Goal: Information Seeking & Learning: Find contact information

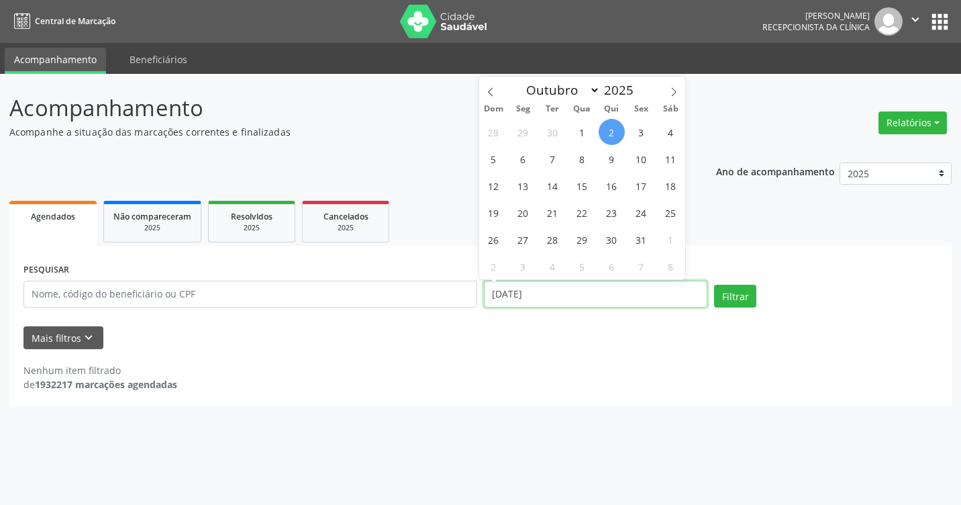
click at [619, 290] on input "[DATE]" at bounding box center [596, 294] width 224 height 27
click at [644, 126] on span "3" at bounding box center [641, 132] width 26 height 26
type input "[DATE]"
click at [644, 126] on span "3" at bounding box center [641, 132] width 26 height 26
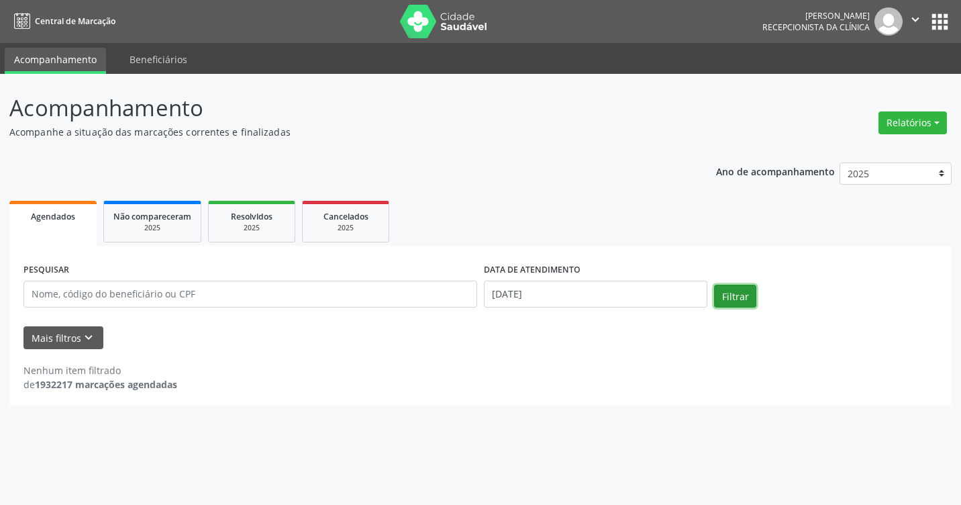
click at [735, 287] on button "Filtrar" at bounding box center [735, 296] width 42 height 23
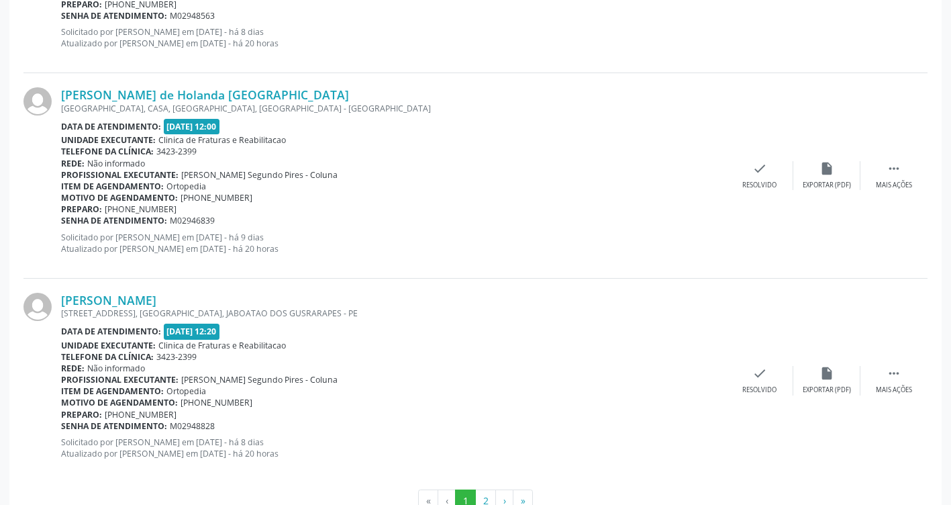
scroll to position [3035, 0]
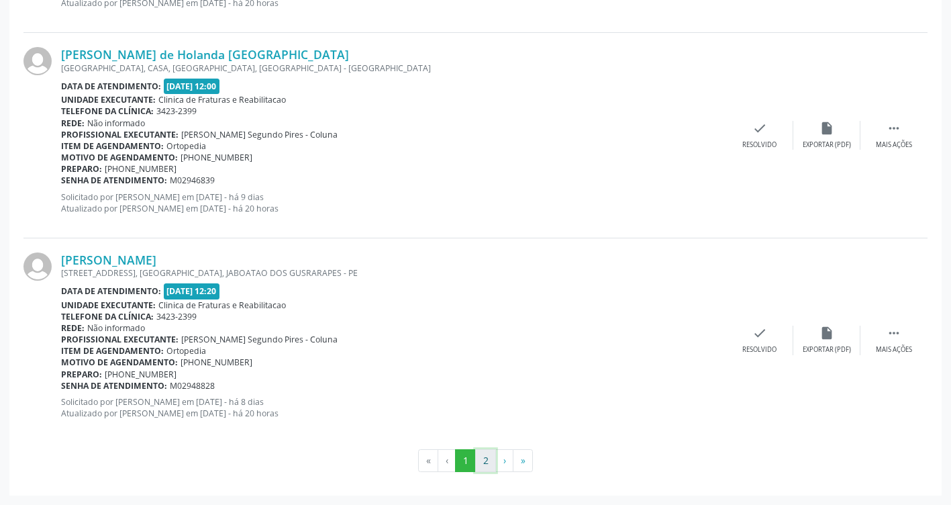
click at [481, 462] on button "2" at bounding box center [485, 460] width 21 height 23
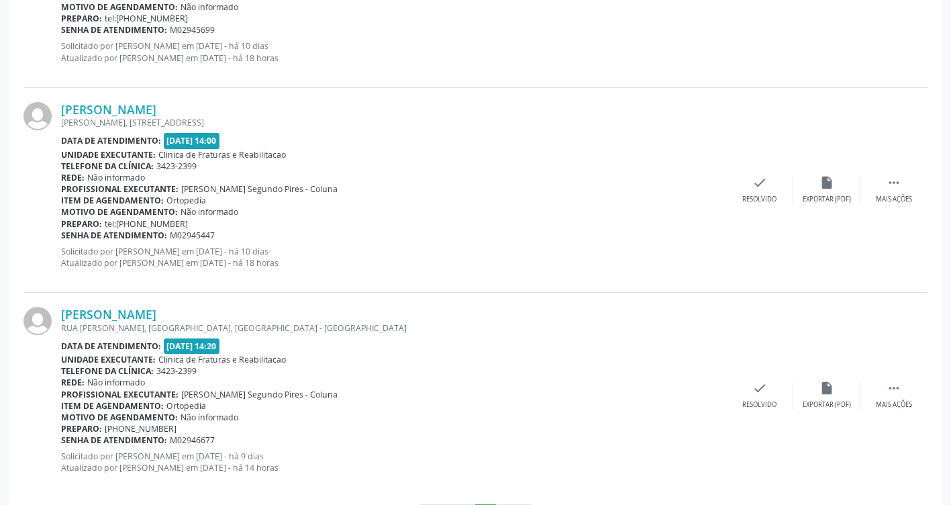
scroll to position [1190, 0]
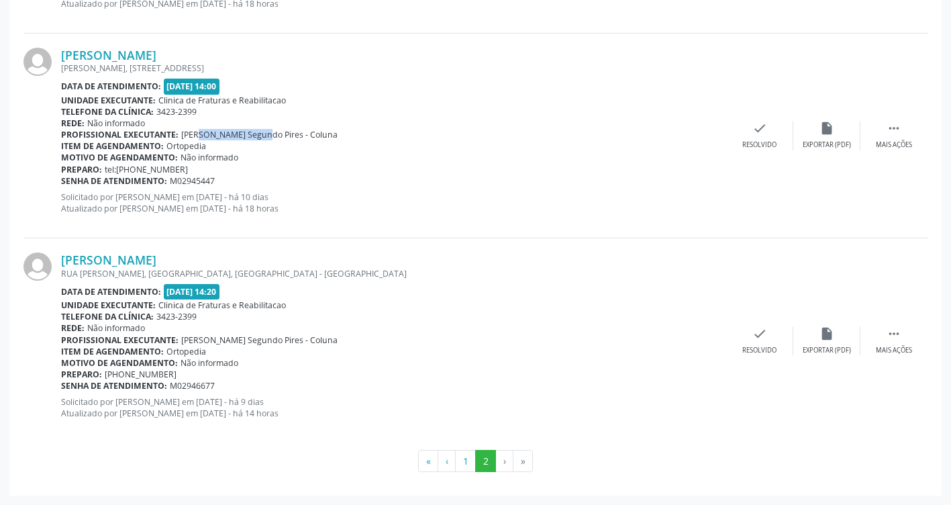
drag, startPoint x: 183, startPoint y: 132, endPoint x: 247, endPoint y: 134, distance: 63.8
click at [247, 134] on span "[PERSON_NAME] Segundo Pires - Coluna" at bounding box center [259, 134] width 156 height 11
click at [472, 467] on button "1" at bounding box center [465, 461] width 21 height 23
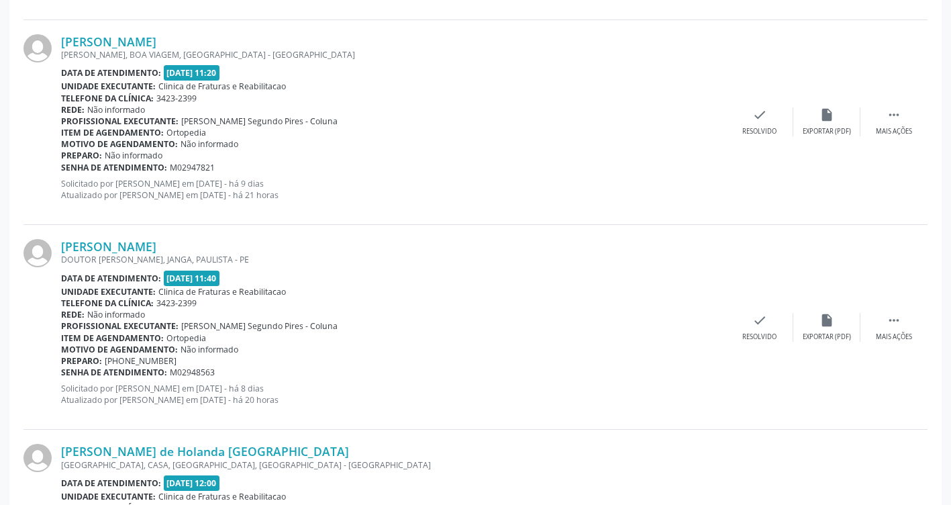
scroll to position [2633, 0]
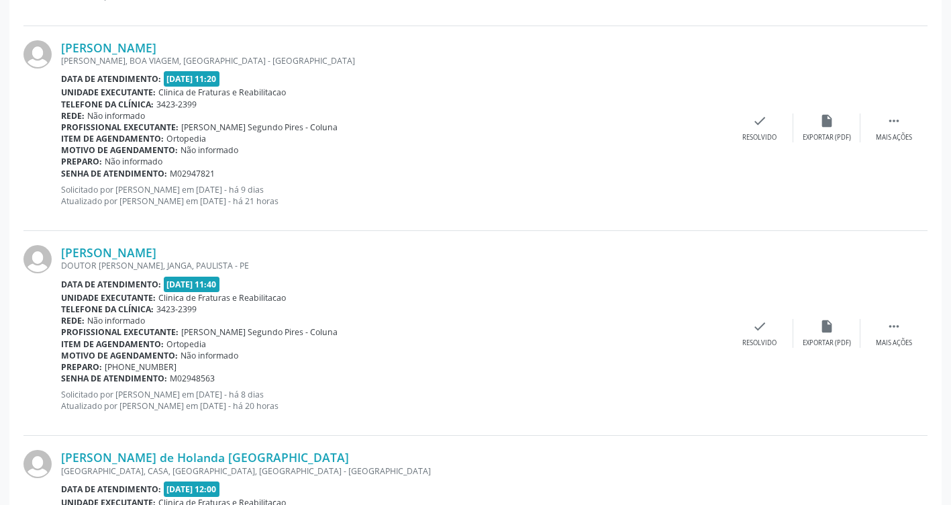
drag, startPoint x: 53, startPoint y: 49, endPoint x: 222, endPoint y: 42, distance: 169.4
click at [222, 42] on div "[PERSON_NAME] [PERSON_NAME], BOA VIAGEM, [GEOGRAPHIC_DATA] - [GEOGRAPHIC_DATA] …" at bounding box center [475, 128] width 904 height 205
drag, startPoint x: 222, startPoint y: 42, endPoint x: 153, endPoint y: 48, distance: 69.4
copy div "[PERSON_NAME]"
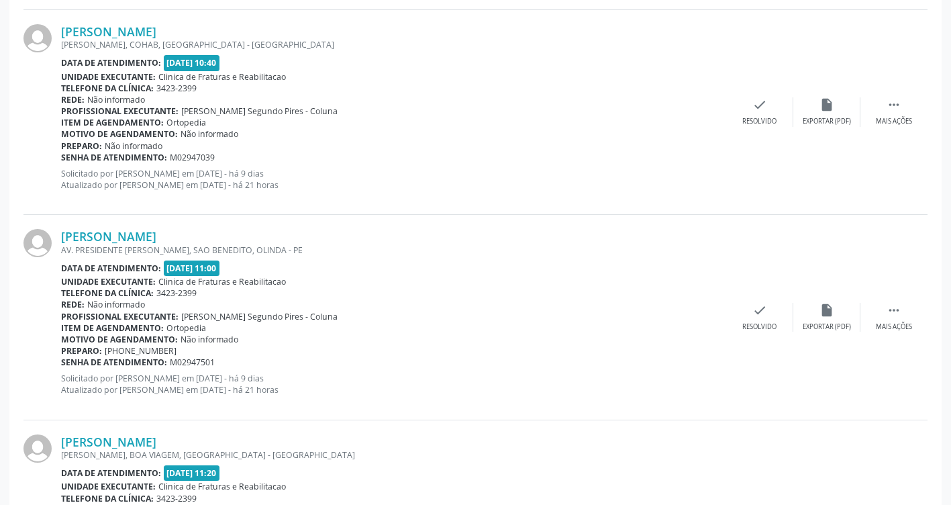
scroll to position [2163, 0]
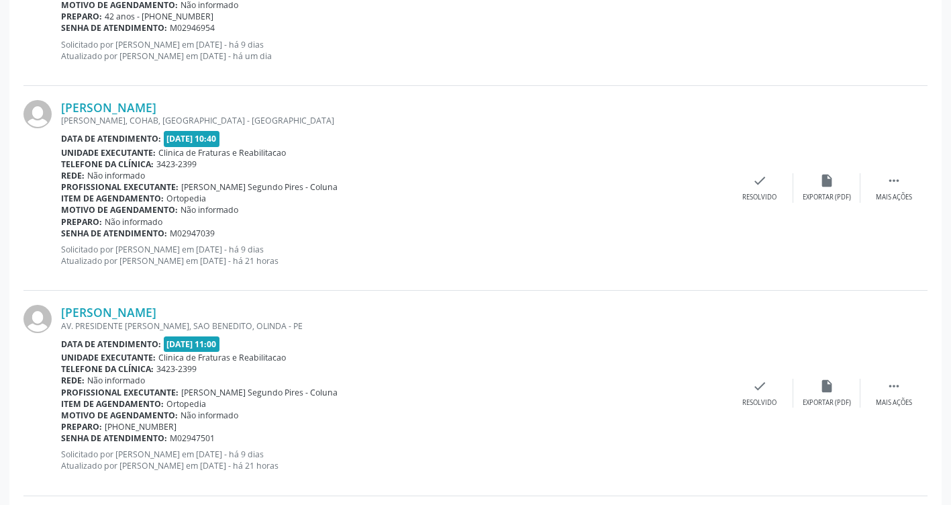
drag, startPoint x: 58, startPoint y: 310, endPoint x: 187, endPoint y: 307, distance: 128.3
click at [187, 307] on div "[PERSON_NAME] AV. PRESIDENTE [PERSON_NAME], SAO BENEDITO, OLINDA - PE Data de a…" at bounding box center [475, 393] width 904 height 205
drag, startPoint x: 187, startPoint y: 307, endPoint x: 148, endPoint y: 305, distance: 39.0
copy div "[PERSON_NAME]"
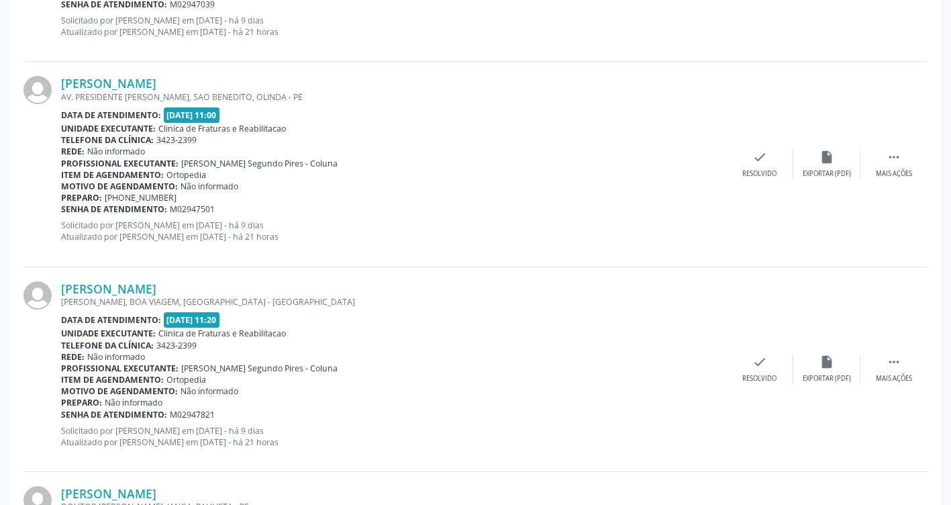
scroll to position [2498, 0]
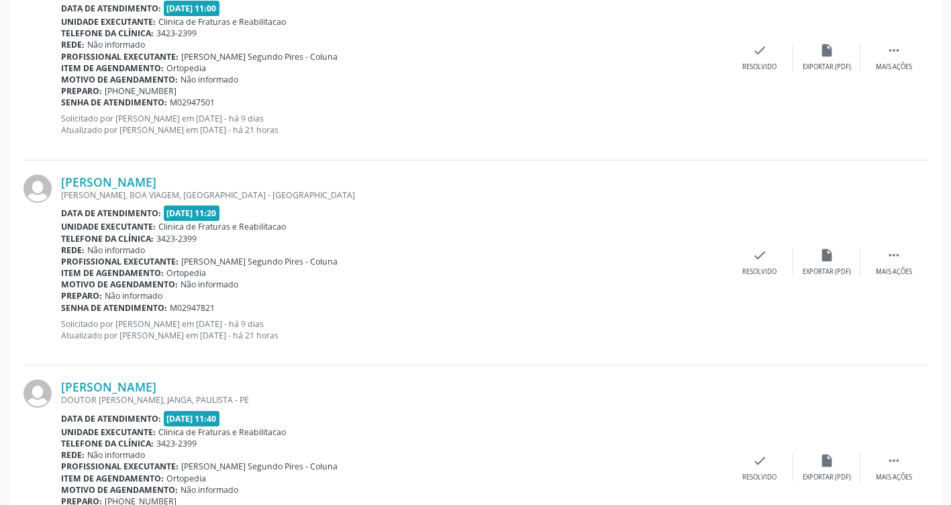
drag, startPoint x: 185, startPoint y: 89, endPoint x: 117, endPoint y: 91, distance: 67.8
click at [117, 91] on div "Preparo: [PHONE_NUMBER]" at bounding box center [393, 90] width 665 height 11
copy span "81 98801-1997"
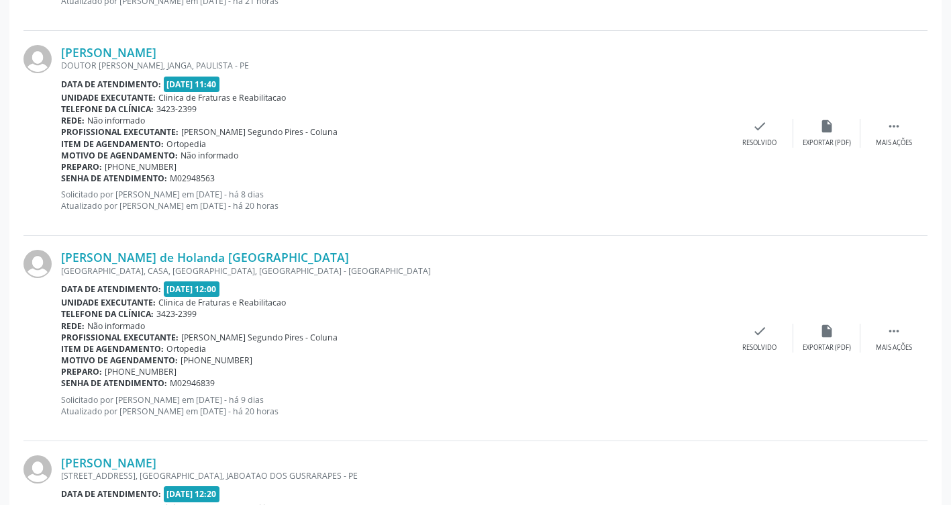
scroll to position [2834, 0]
drag, startPoint x: 55, startPoint y: 51, endPoint x: 252, endPoint y: 51, distance: 197.4
click at [252, 51] on div "[PERSON_NAME] DOUTOR [PERSON_NAME], JANGA, PAULISTA - [GEOGRAPHIC_DATA] Data de…" at bounding box center [475, 132] width 904 height 205
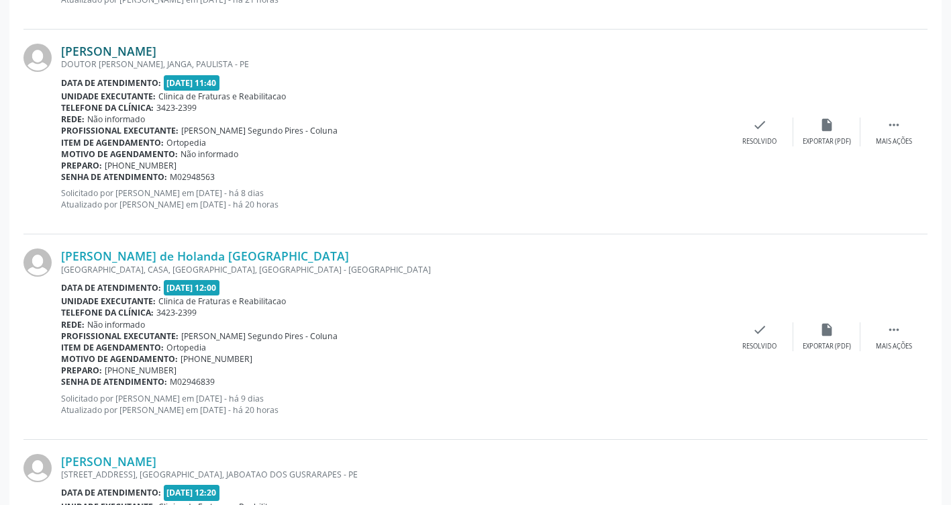
drag, startPoint x: 252, startPoint y: 51, endPoint x: 175, endPoint y: 51, distance: 77.2
copy div "[PERSON_NAME]"
drag, startPoint x: 184, startPoint y: 163, endPoint x: 121, endPoint y: 166, distance: 63.2
click at [121, 166] on div "Preparo: [PHONE_NUMBER]" at bounding box center [393, 165] width 665 height 11
copy span "81 99877-8849"
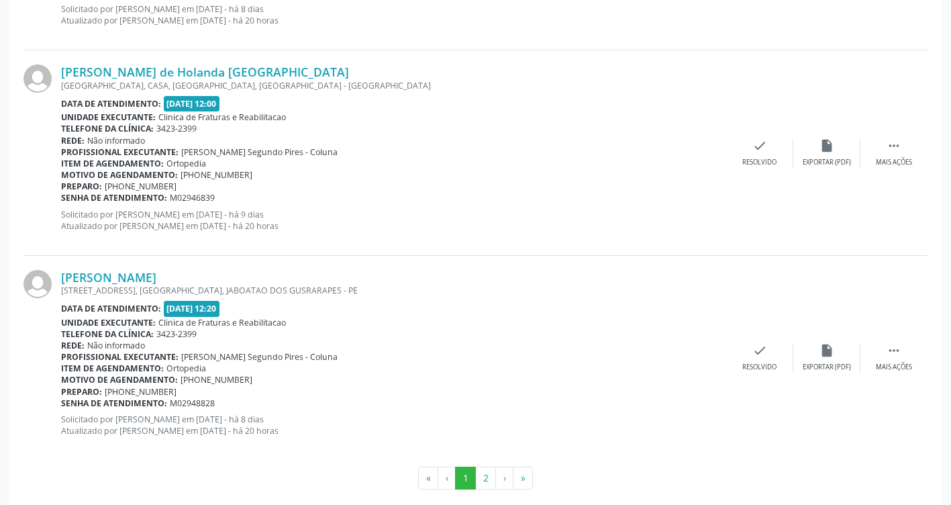
scroll to position [3035, 0]
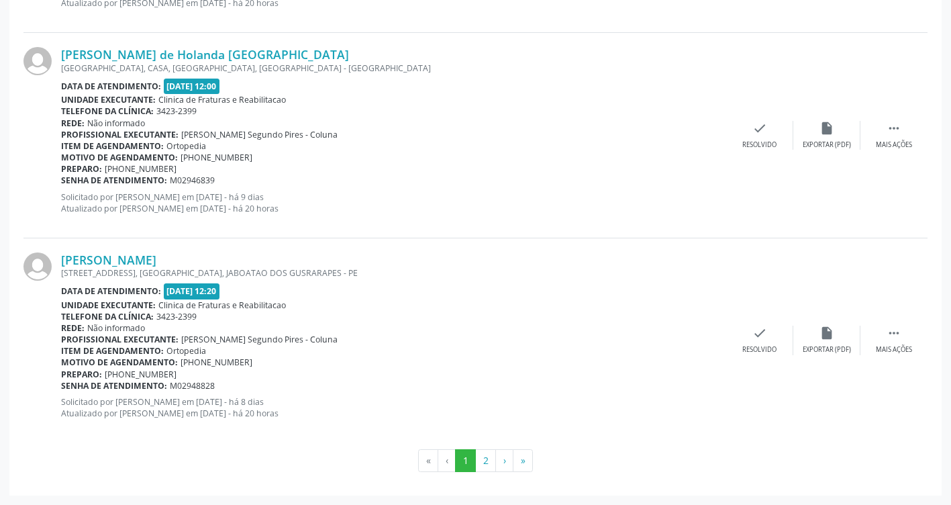
drag, startPoint x: 337, startPoint y: 54, endPoint x: 58, endPoint y: 49, distance: 278.7
click at [58, 49] on div "[PERSON_NAME] de Holanda [GEOGRAPHIC_DATA] [GEOGRAPHIC_DATA], [GEOGRAPHIC_DATA]…" at bounding box center [475, 135] width 904 height 205
drag, startPoint x: 58, startPoint y: 49, endPoint x: 255, endPoint y: 56, distance: 196.8
copy div "[PERSON_NAME] de Holanda [GEOGRAPHIC_DATA]"
drag, startPoint x: 178, startPoint y: 168, endPoint x: 105, endPoint y: 168, distance: 73.2
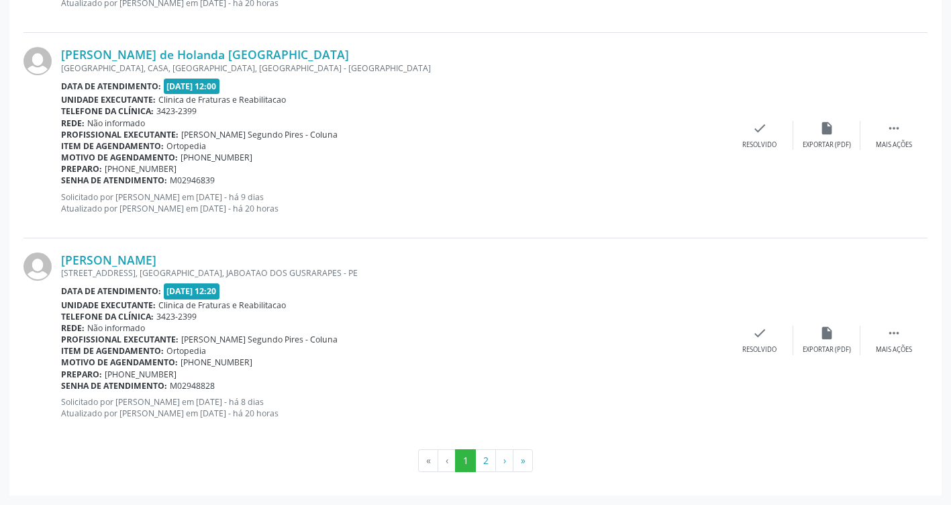
click at [105, 168] on div "Preparo: [PHONE_NUMBER]" at bounding box center [393, 168] width 665 height 11
drag, startPoint x: 105, startPoint y: 168, endPoint x: 124, endPoint y: 165, distance: 19.0
copy span "[PHONE_NUMBER]"
drag, startPoint x: 228, startPoint y: 256, endPoint x: 63, endPoint y: 261, distance: 165.2
click at [63, 261] on div "[PERSON_NAME]" at bounding box center [393, 259] width 665 height 15
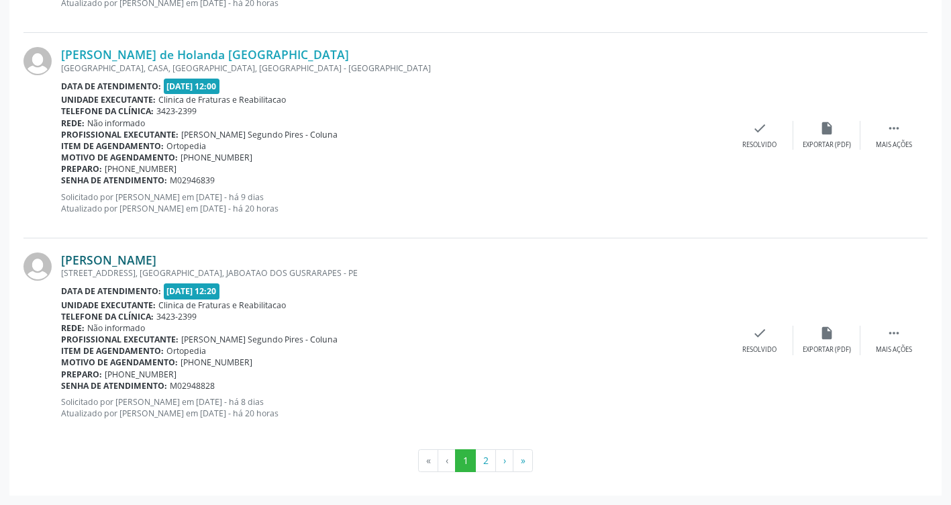
drag, startPoint x: 63, startPoint y: 261, endPoint x: 104, endPoint y: 257, distance: 41.1
copy link "[PERSON_NAME]"
drag, startPoint x: 179, startPoint y: 371, endPoint x: 105, endPoint y: 377, distance: 74.2
click at [105, 377] on div "Preparo: [PHONE_NUMBER]" at bounding box center [393, 374] width 665 height 11
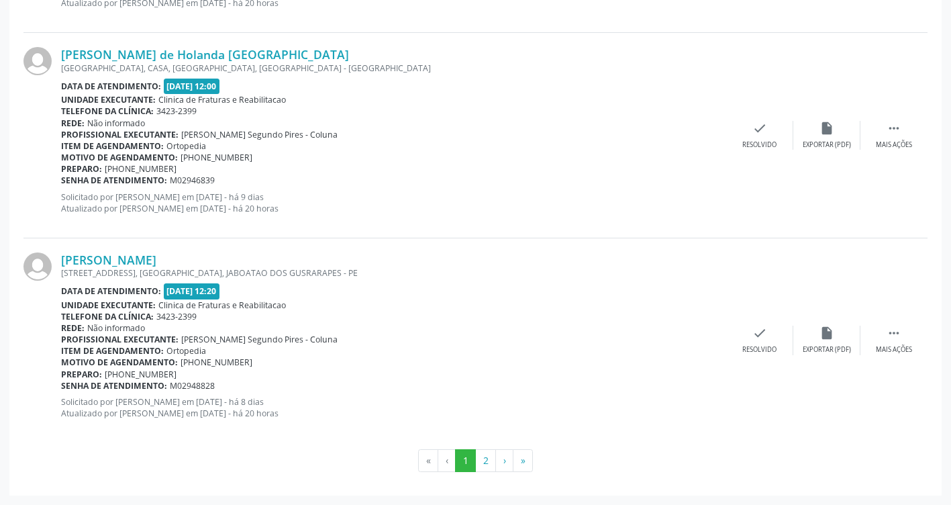
drag, startPoint x: 105, startPoint y: 377, endPoint x: 116, endPoint y: 369, distance: 13.8
copy span "81) 99982-9022"
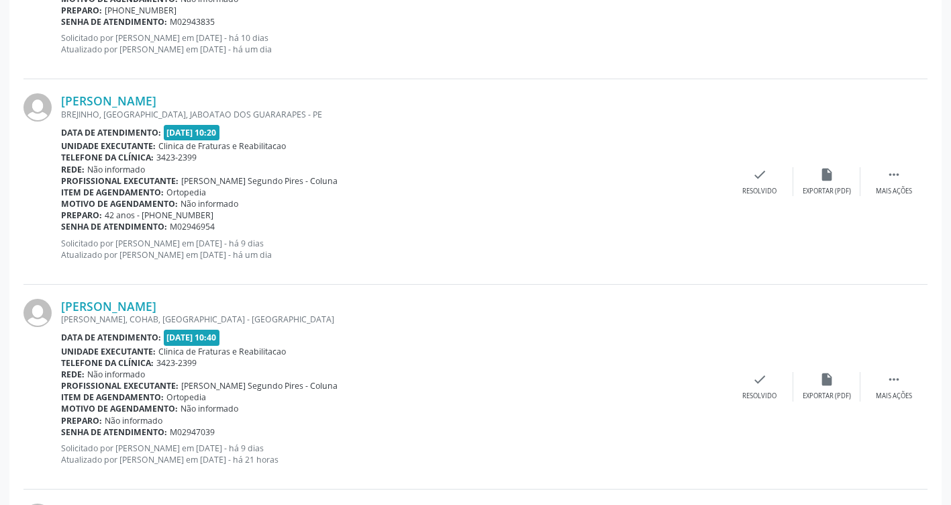
scroll to position [1961, 0]
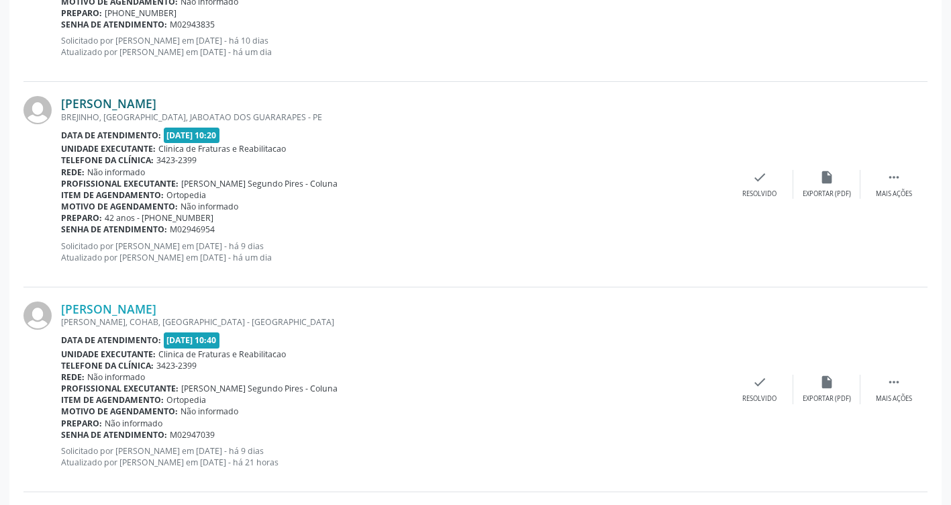
drag, startPoint x: 248, startPoint y: 106, endPoint x: 62, endPoint y: 103, distance: 186.0
click at [62, 103] on div "[PERSON_NAME]" at bounding box center [393, 103] width 665 height 15
drag, startPoint x: 62, startPoint y: 103, endPoint x: 120, endPoint y: 102, distance: 57.1
drag, startPoint x: 216, startPoint y: 217, endPoint x: 143, endPoint y: 221, distance: 72.6
click at [143, 221] on div "Preparo: 42 anos - [PHONE_NUMBER]" at bounding box center [393, 217] width 665 height 11
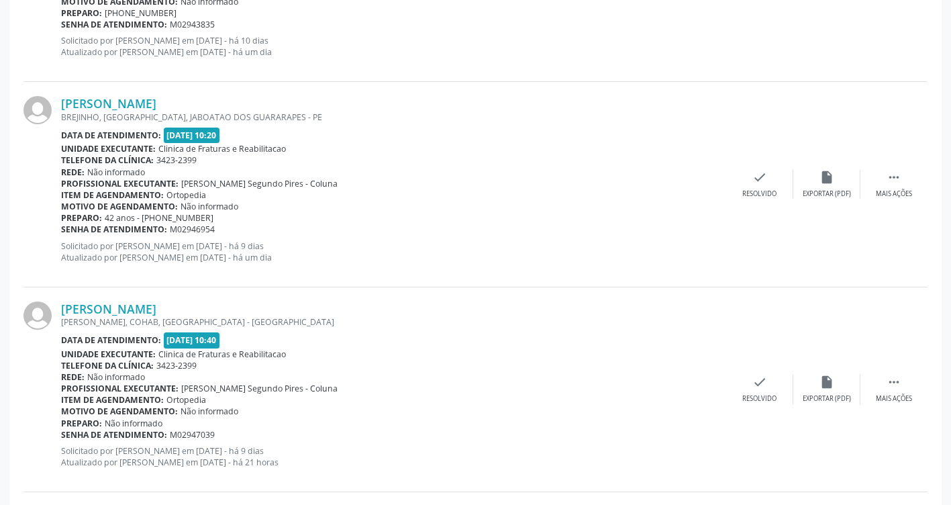
drag, startPoint x: 143, startPoint y: 221, endPoint x: 158, endPoint y: 217, distance: 16.0
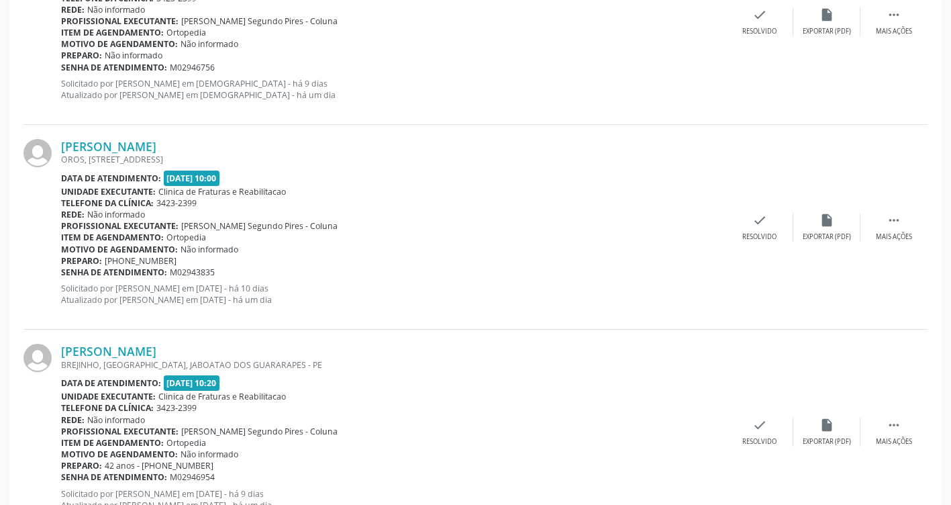
scroll to position [1693, 0]
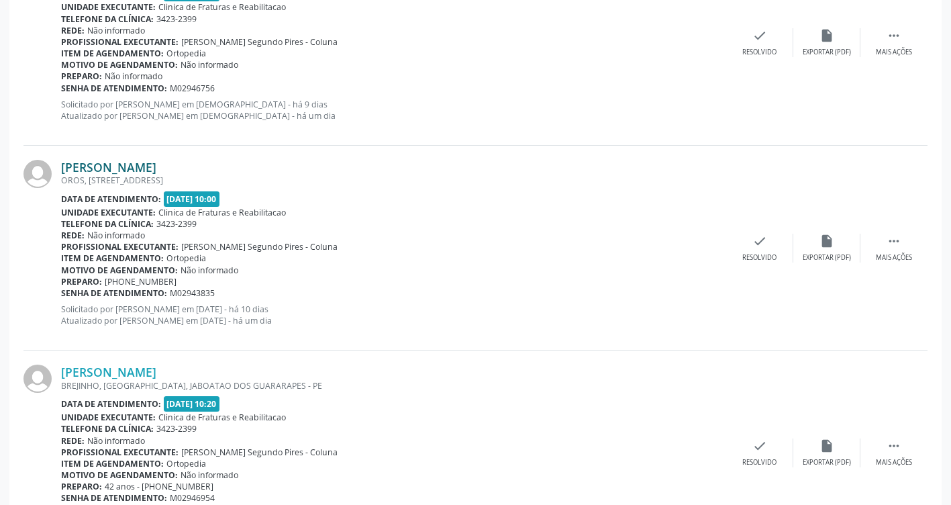
drag, startPoint x: 209, startPoint y: 160, endPoint x: 61, endPoint y: 160, distance: 148.4
click at [61, 160] on div "[PERSON_NAME]" at bounding box center [393, 167] width 665 height 15
drag, startPoint x: 61, startPoint y: 160, endPoint x: 130, endPoint y: 167, distance: 68.8
drag, startPoint x: 181, startPoint y: 281, endPoint x: 122, endPoint y: 278, distance: 59.8
click at [122, 278] on div "Preparo: [PHONE_NUMBER]" at bounding box center [393, 281] width 665 height 11
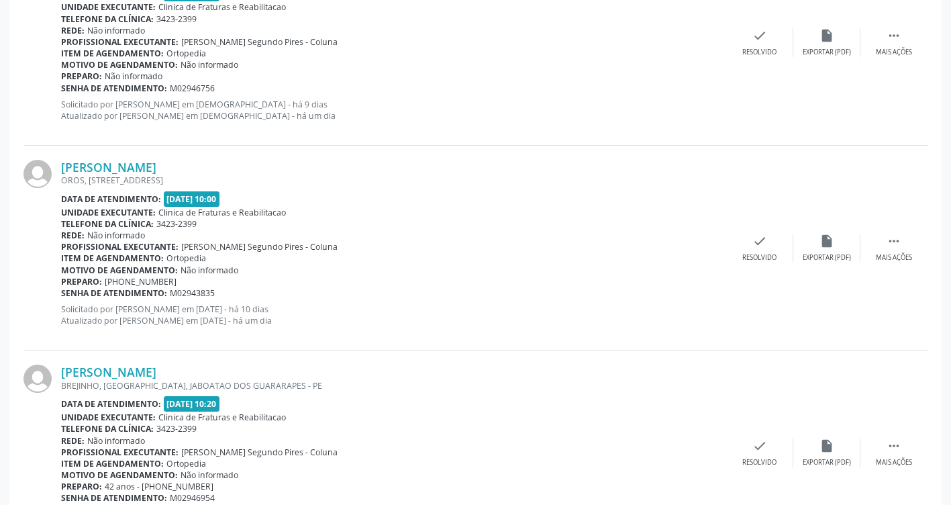
drag, startPoint x: 122, startPoint y: 278, endPoint x: 140, endPoint y: 279, distance: 18.2
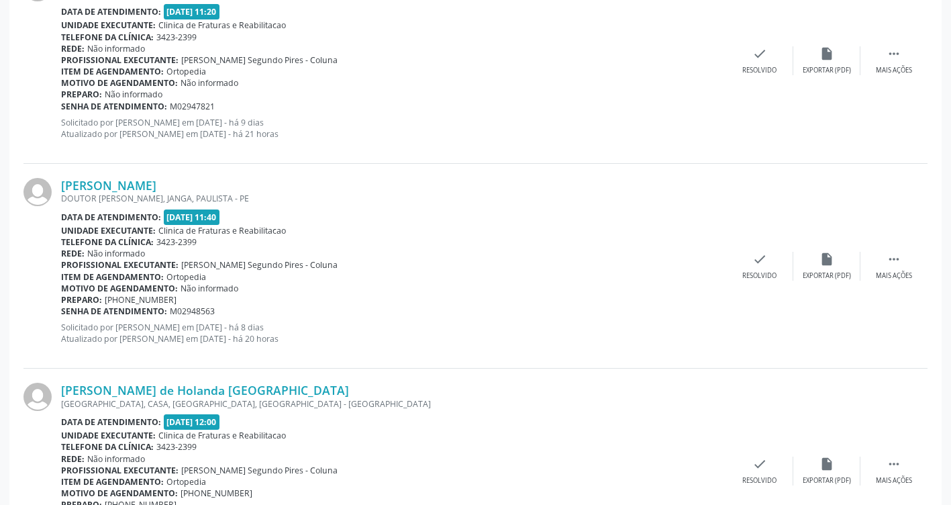
scroll to position [3035, 0]
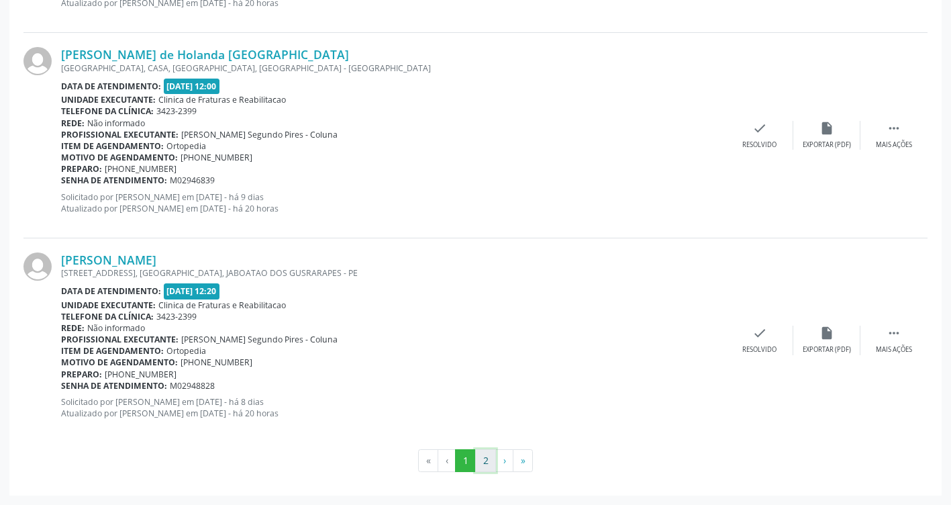
click at [491, 465] on button "2" at bounding box center [485, 460] width 21 height 23
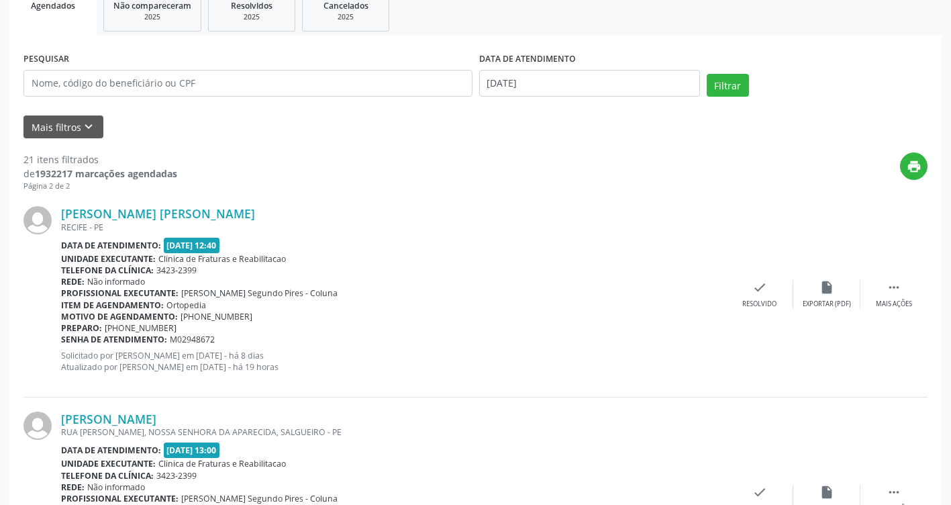
scroll to position [269, 0]
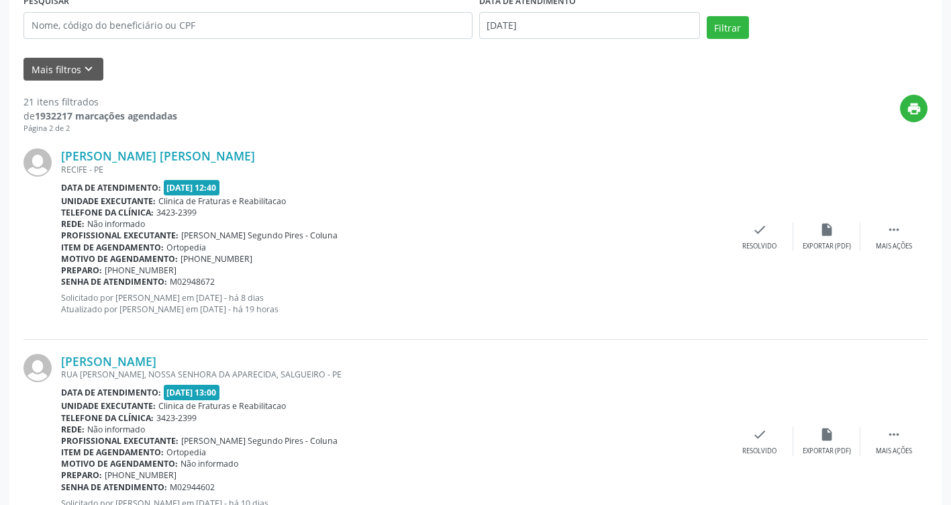
drag, startPoint x: 261, startPoint y: 148, endPoint x: 71, endPoint y: 142, distance: 189.4
click at [71, 142] on div "[PERSON_NAME] [PERSON_NAME] [GEOGRAPHIC_DATA] - [GEOGRAPHIC_DATA] Data de atend…" at bounding box center [475, 236] width 904 height 205
drag, startPoint x: 71, startPoint y: 142, endPoint x: 303, endPoint y: 152, distance: 231.8
click at [322, 146] on div "[PERSON_NAME] [PERSON_NAME] [GEOGRAPHIC_DATA] - [GEOGRAPHIC_DATA] Data de atend…" at bounding box center [475, 236] width 904 height 205
drag, startPoint x: 224, startPoint y: 154, endPoint x: 55, endPoint y: 154, distance: 168.5
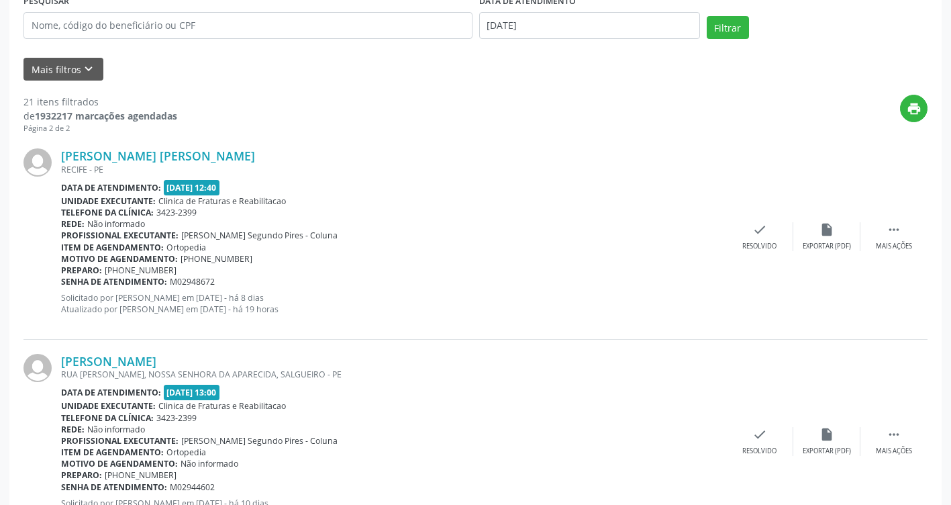
click at [55, 154] on div "[PERSON_NAME] [PERSON_NAME] [GEOGRAPHIC_DATA] - [GEOGRAPHIC_DATA] Data de atend…" at bounding box center [475, 236] width 904 height 205
drag, startPoint x: 55, startPoint y: 154, endPoint x: 132, endPoint y: 153, distance: 77.2
drag, startPoint x: 179, startPoint y: 267, endPoint x: 101, endPoint y: 271, distance: 78.6
click at [101, 271] on div "Preparo: [PHONE_NUMBER]" at bounding box center [393, 270] width 665 height 11
drag, startPoint x: 101, startPoint y: 271, endPoint x: 112, endPoint y: 269, distance: 11.6
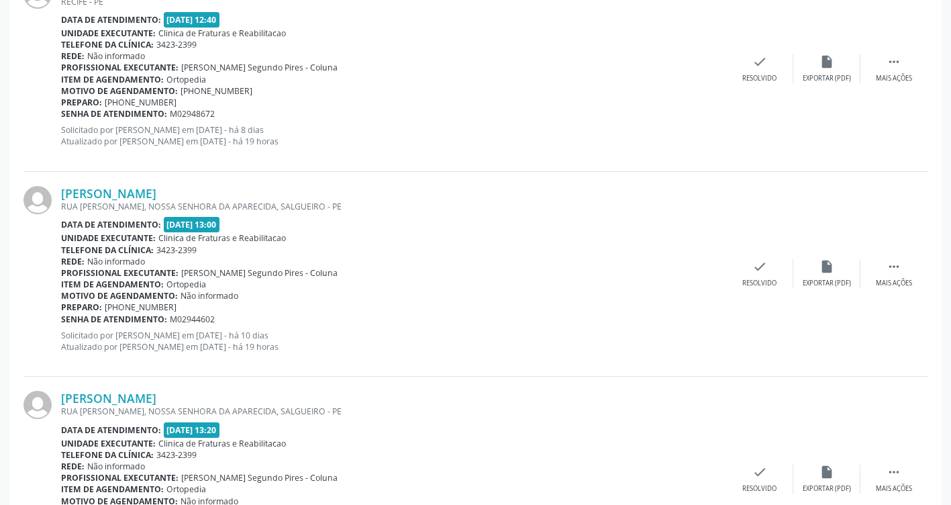
scroll to position [470, 0]
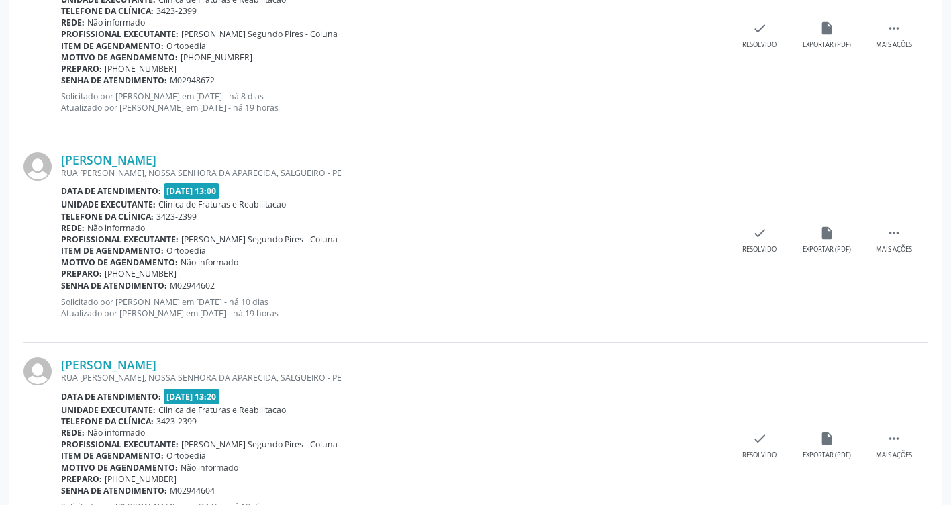
drag, startPoint x: 254, startPoint y: 151, endPoint x: 61, endPoint y: 148, distance: 193.4
click at [61, 148] on div "[PERSON_NAME] RUA [PERSON_NAME], [GEOGRAPHIC_DATA], SALGUEIRO - PE Data de aten…" at bounding box center [475, 240] width 904 height 205
drag, startPoint x: 61, startPoint y: 148, endPoint x: 154, endPoint y: 160, distance: 94.1
drag, startPoint x: 185, startPoint y: 271, endPoint x: 121, endPoint y: 271, distance: 64.5
click at [121, 271] on div "Preparo: [PHONE_NUMBER]" at bounding box center [393, 273] width 665 height 11
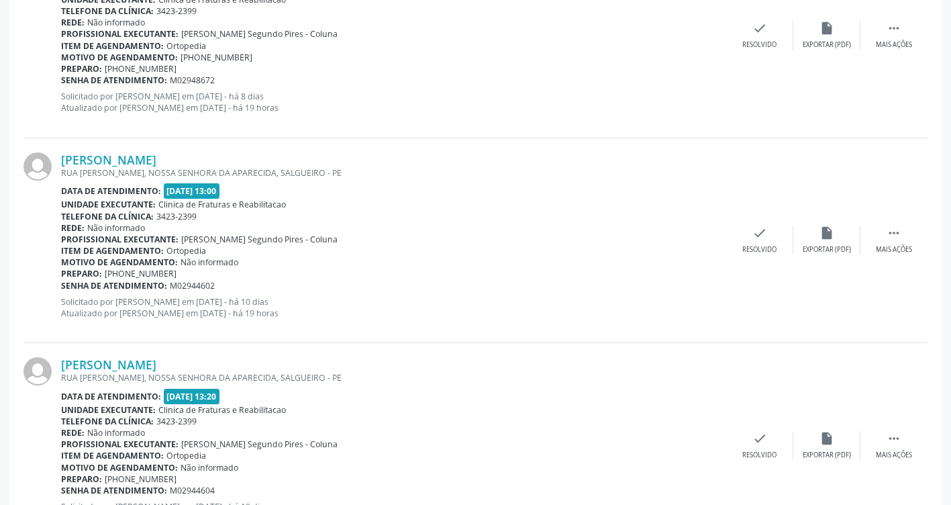
drag, startPoint x: 121, startPoint y: 271, endPoint x: 136, endPoint y: 270, distance: 14.8
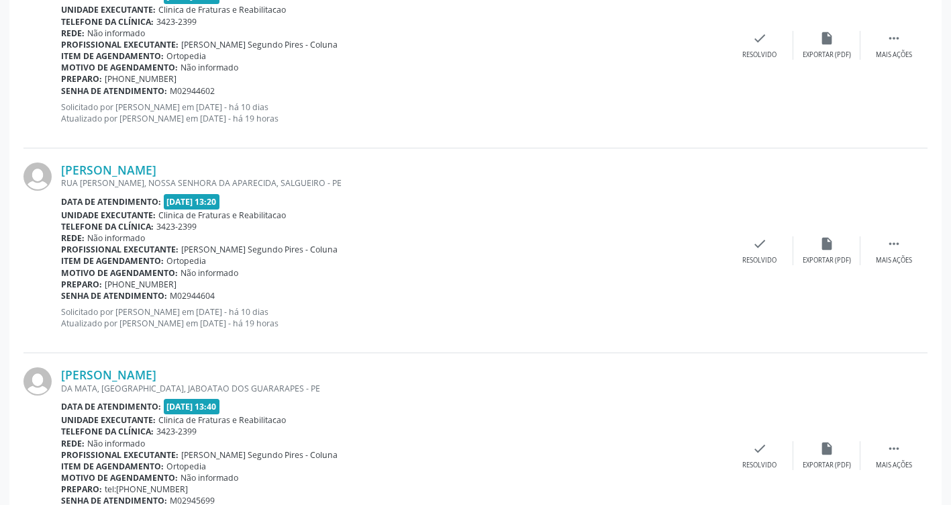
scroll to position [671, 0]
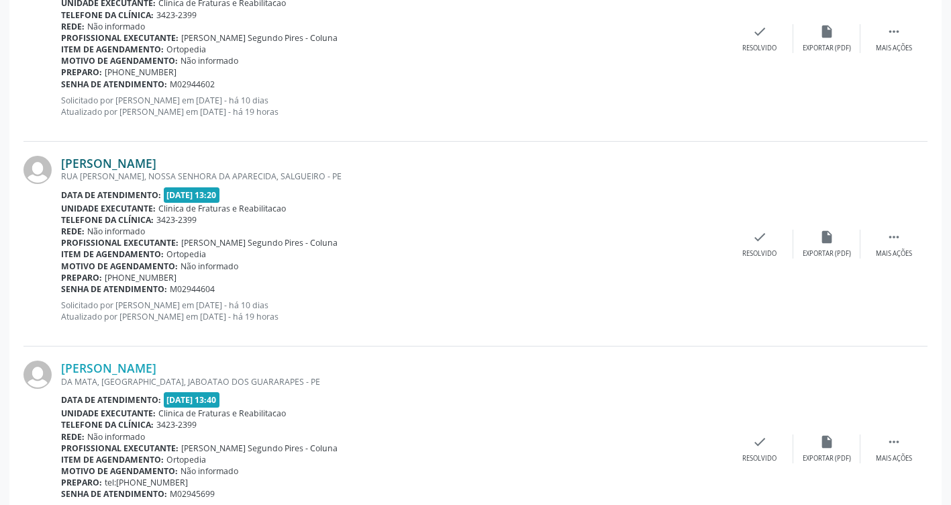
drag, startPoint x: 234, startPoint y: 162, endPoint x: 61, endPoint y: 165, distance: 173.2
click at [61, 165] on div "[PERSON_NAME]" at bounding box center [393, 163] width 665 height 15
drag, startPoint x: 61, startPoint y: 165, endPoint x: 126, endPoint y: 162, distance: 65.2
drag, startPoint x: 181, startPoint y: 277, endPoint x: 117, endPoint y: 279, distance: 63.8
click at [117, 279] on div "Preparo: [PHONE_NUMBER]" at bounding box center [393, 277] width 665 height 11
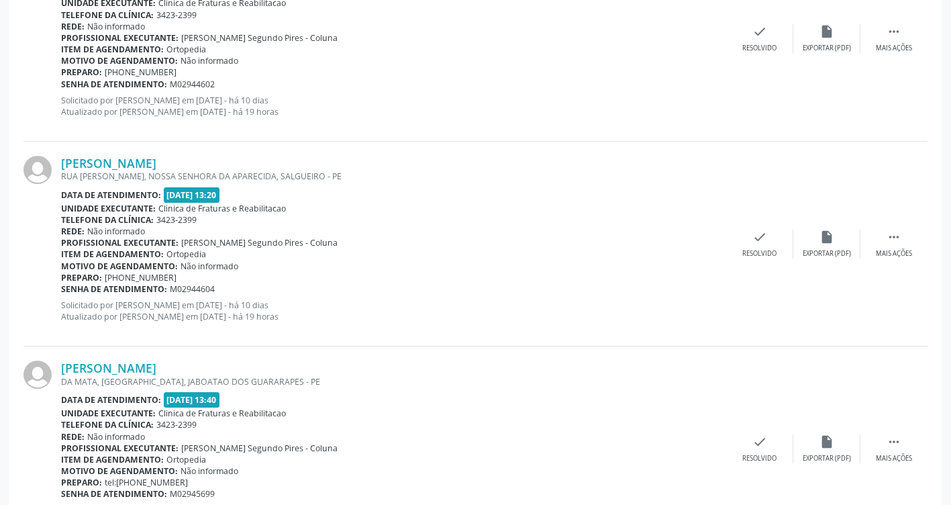
drag, startPoint x: 117, startPoint y: 279, endPoint x: 140, endPoint y: 279, distance: 22.8
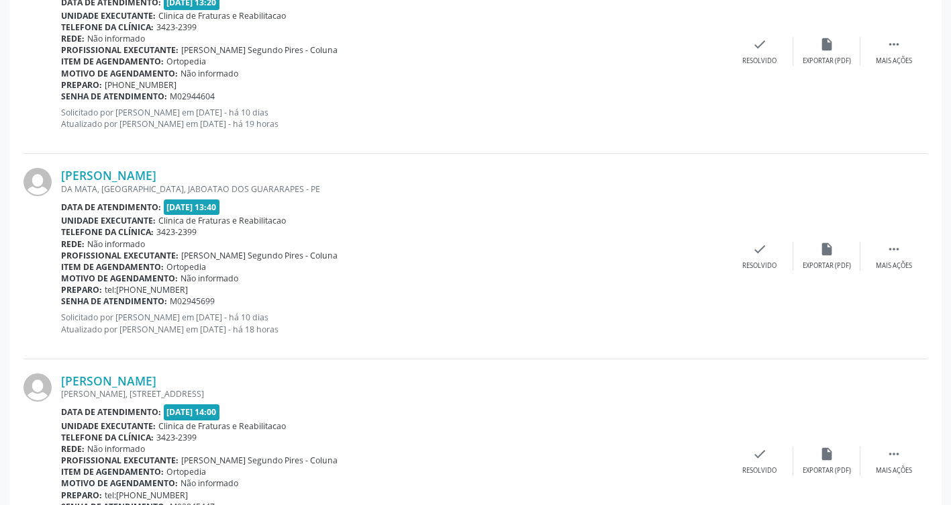
scroll to position [940, 0]
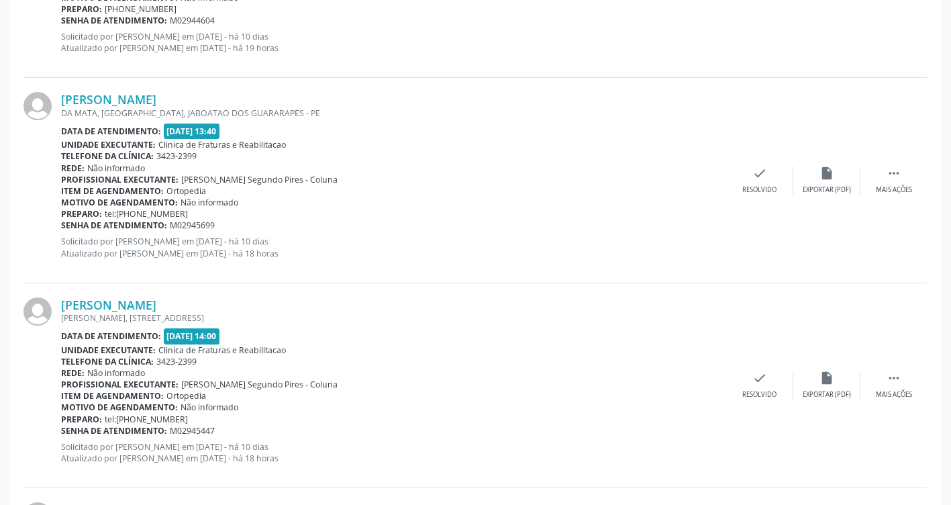
drag, startPoint x: 289, startPoint y: 92, endPoint x: 61, endPoint y: 87, distance: 227.7
click at [61, 87] on div "[PERSON_NAME] [GEOGRAPHIC_DATA], [GEOGRAPHIC_DATA], [GEOGRAPHIC_DATA] - PE Data…" at bounding box center [475, 180] width 904 height 205
drag, startPoint x: 61, startPoint y: 87, endPoint x: 188, endPoint y: 97, distance: 127.2
drag, startPoint x: 196, startPoint y: 212, endPoint x: 129, endPoint y: 212, distance: 67.1
click at [129, 212] on div "Preparo: tel:[PHONE_NUMBER]" at bounding box center [393, 213] width 665 height 11
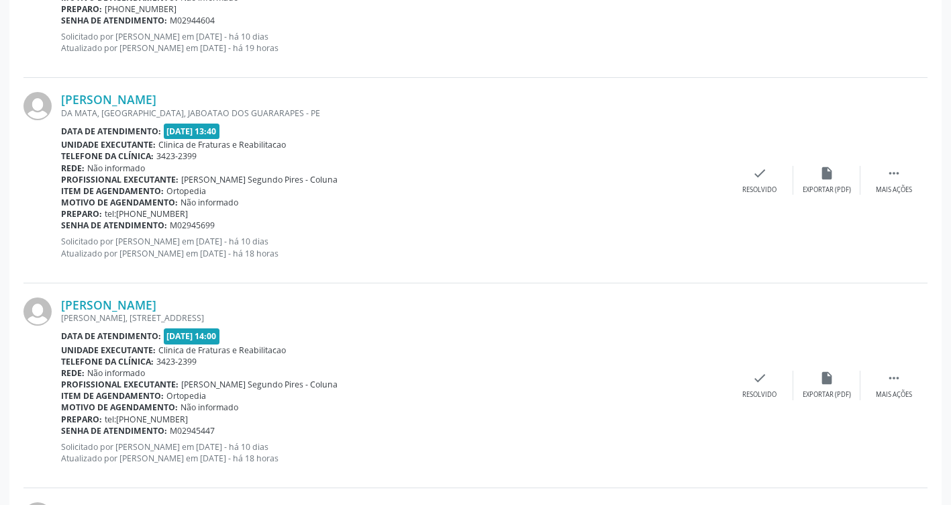
drag, startPoint x: 129, startPoint y: 212, endPoint x: 142, endPoint y: 212, distance: 13.4
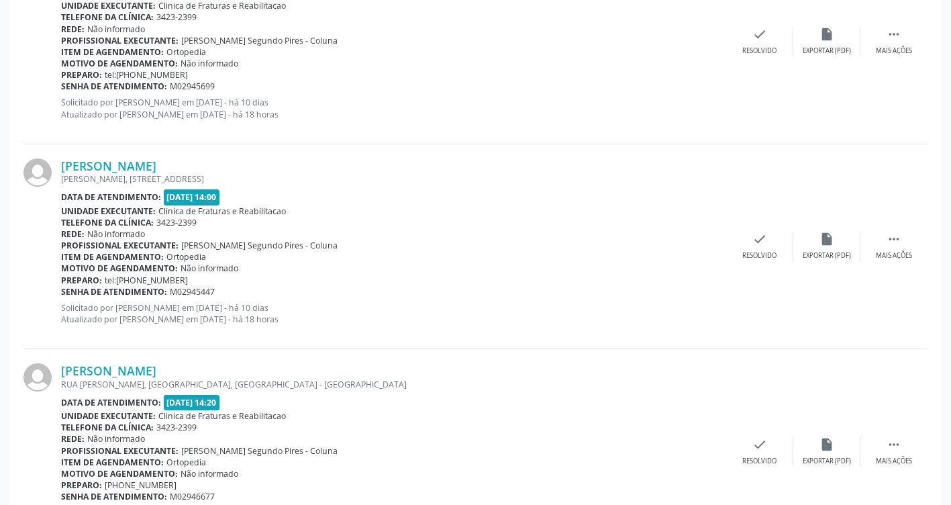
scroll to position [1141, 0]
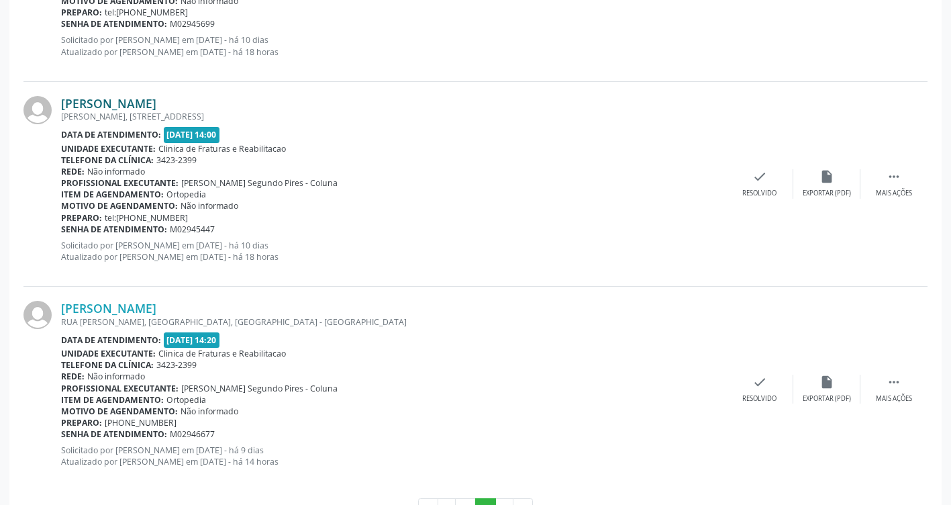
drag, startPoint x: 220, startPoint y: 100, endPoint x: 62, endPoint y: 98, distance: 157.1
click at [62, 98] on div "[PERSON_NAME]" at bounding box center [393, 103] width 665 height 15
drag, startPoint x: 62, startPoint y: 98, endPoint x: 124, endPoint y: 101, distance: 61.8
drag, startPoint x: 187, startPoint y: 217, endPoint x: 130, endPoint y: 218, distance: 57.1
click at [130, 218] on div "Preparo: tel:[PHONE_NUMBER]" at bounding box center [393, 217] width 665 height 11
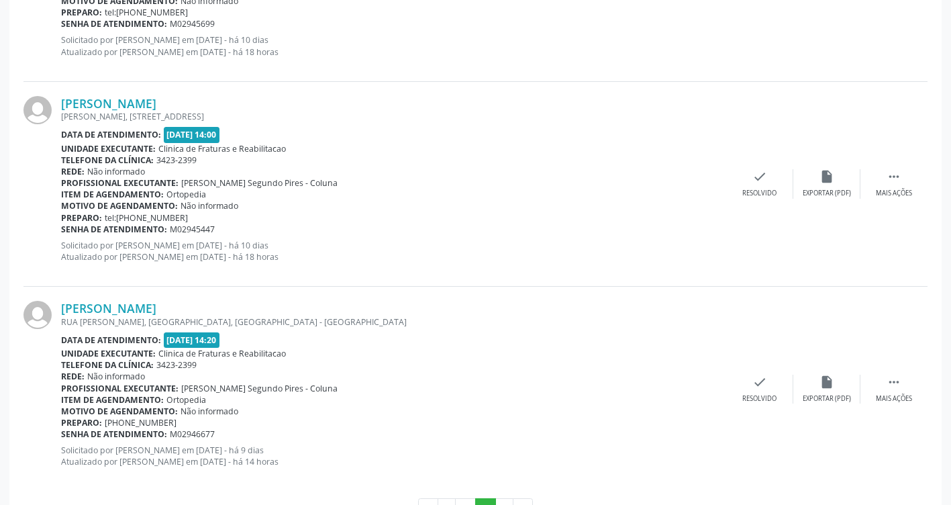
scroll to position [1190, 0]
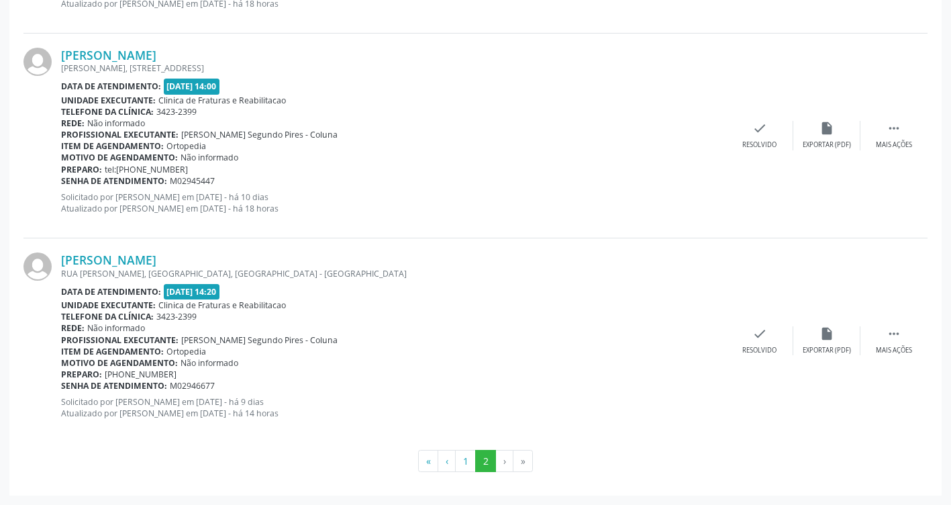
drag, startPoint x: 230, startPoint y: 258, endPoint x: 50, endPoint y: 257, distance: 179.9
click at [50, 257] on div "[PERSON_NAME] [GEOGRAPHIC_DATA][PERSON_NAME], [GEOGRAPHIC_DATA], [GEOGRAPHIC_DA…" at bounding box center [475, 340] width 904 height 204
drag, startPoint x: 50, startPoint y: 257, endPoint x: 97, endPoint y: 258, distance: 47.0
drag, startPoint x: 180, startPoint y: 374, endPoint x: 121, endPoint y: 368, distance: 59.4
click at [121, 369] on div "Preparo: [PHONE_NUMBER]" at bounding box center [393, 374] width 665 height 11
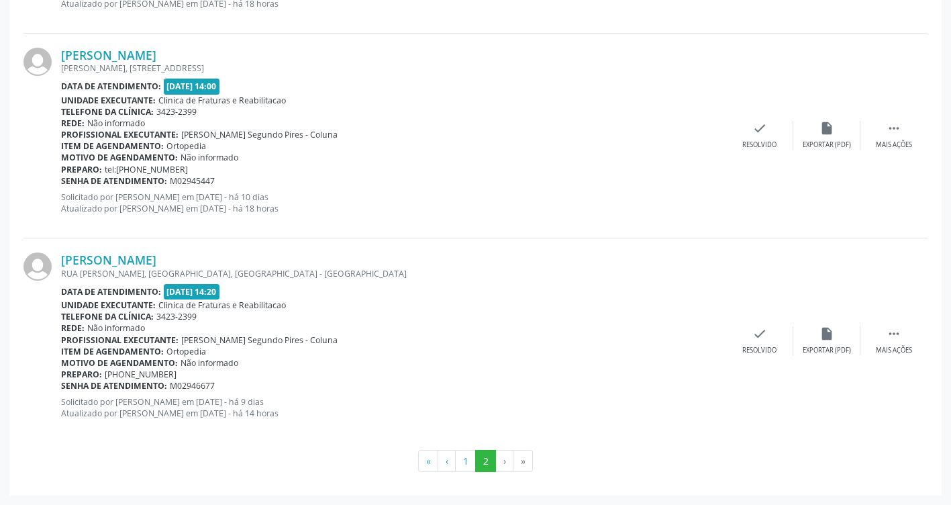
drag, startPoint x: 121, startPoint y: 368, endPoint x: 138, endPoint y: 373, distance: 17.4
click at [459, 470] on button "1" at bounding box center [465, 461] width 21 height 23
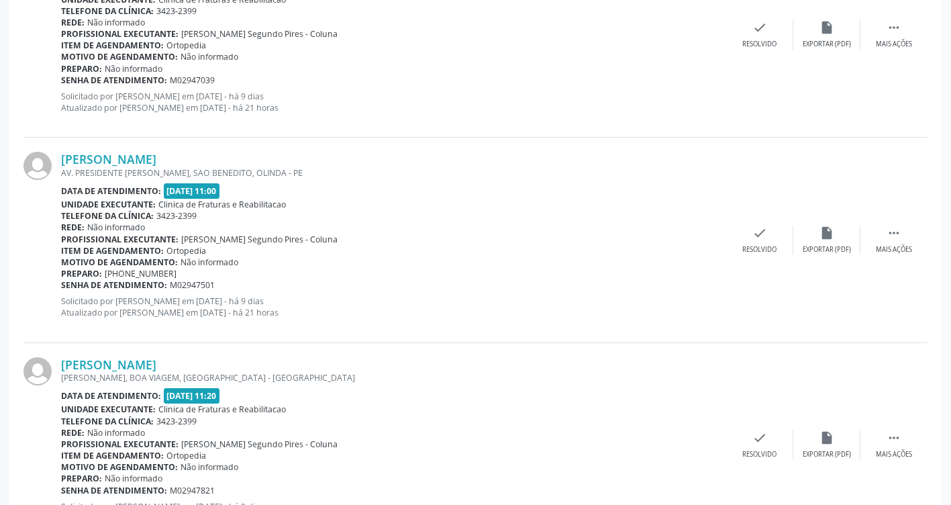
scroll to position [2297, 0]
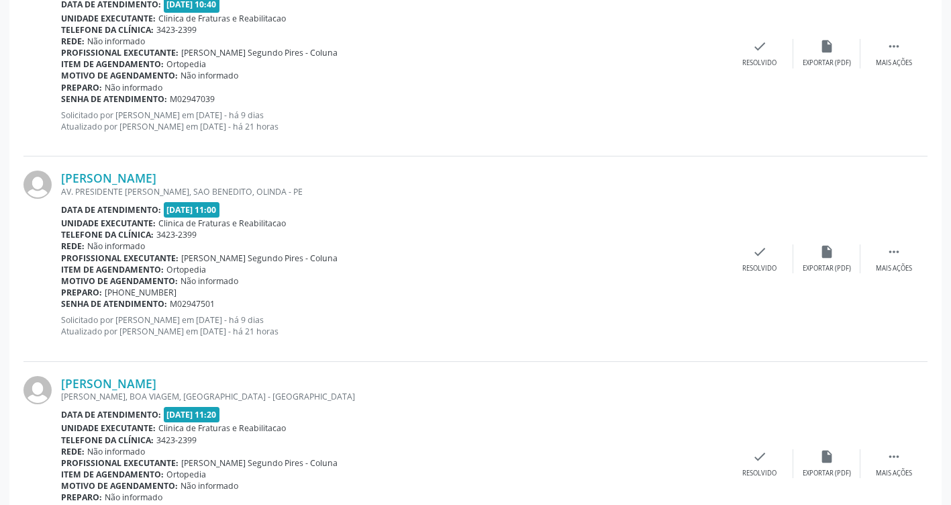
drag, startPoint x: 174, startPoint y: 183, endPoint x: 52, endPoint y: 172, distance: 122.0
click at [52, 172] on div "[PERSON_NAME] AV. PRESIDENTE [PERSON_NAME], SAO BENEDITO, OLINDA - PE Data de a…" at bounding box center [475, 258] width 904 height 205
drag, startPoint x: 52, startPoint y: 172, endPoint x: 102, endPoint y: 181, distance: 50.4
click at [144, 179] on link "[PERSON_NAME]" at bounding box center [108, 178] width 95 height 15
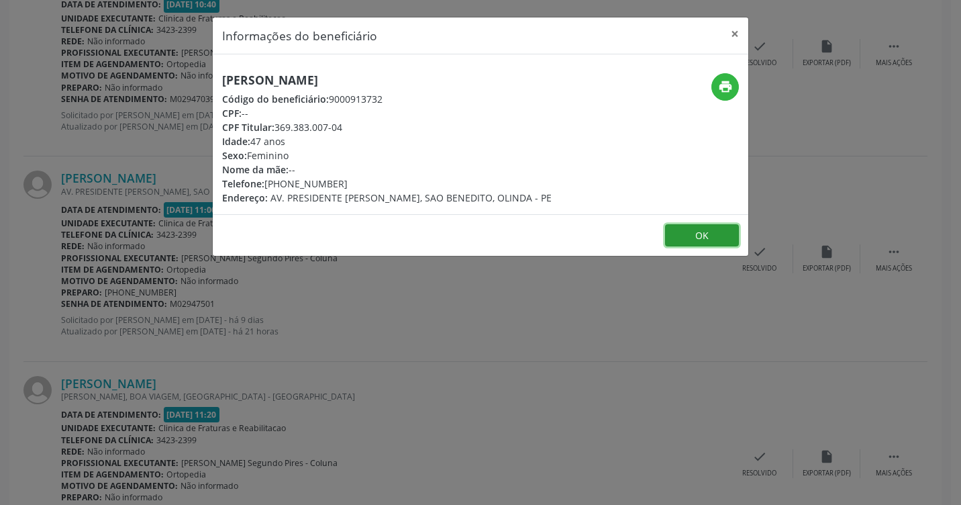
click at [688, 231] on button "OK" at bounding box center [702, 235] width 74 height 23
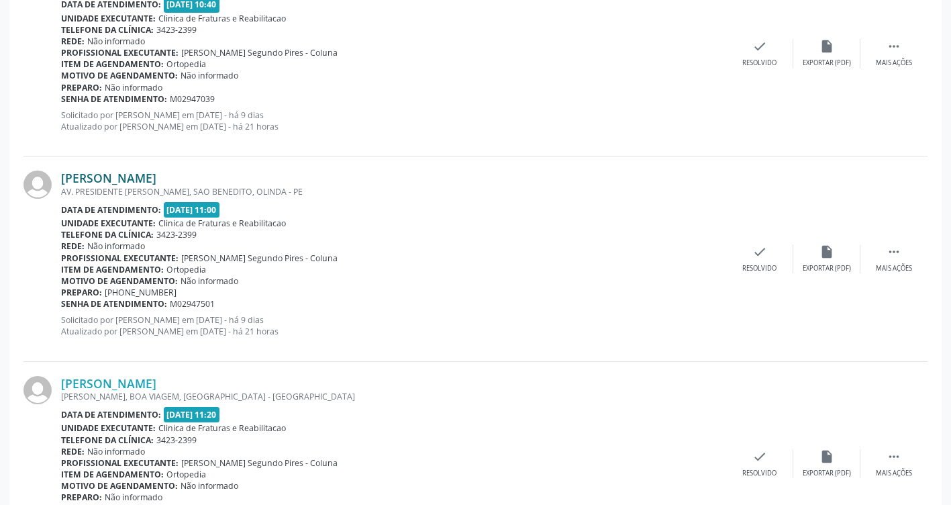
click at [144, 171] on link "[PERSON_NAME]" at bounding box center [108, 178] width 95 height 15
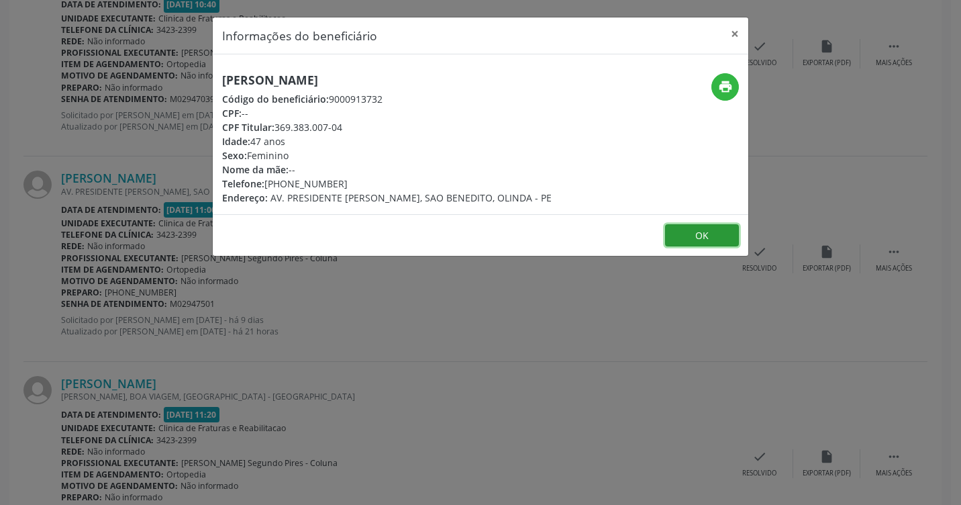
click at [708, 244] on button "OK" at bounding box center [702, 235] width 74 height 23
